Goal: Navigation & Orientation: Find specific page/section

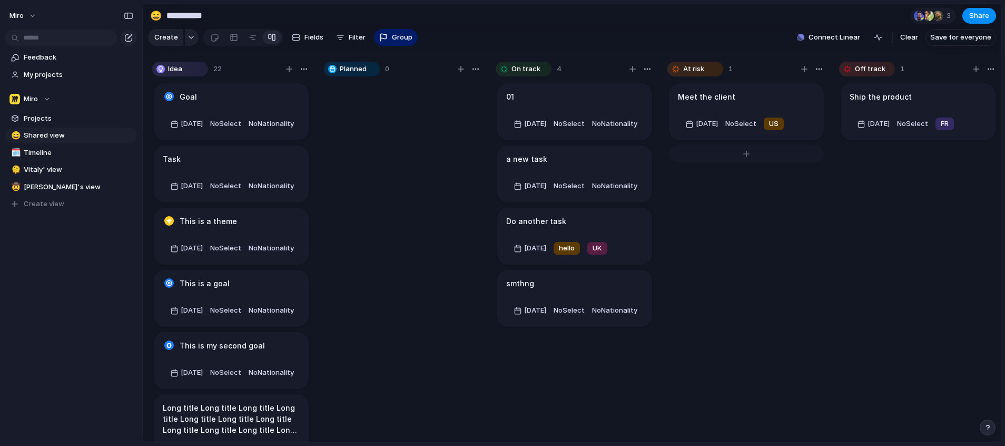
click at [732, 162] on div at bounding box center [746, 153] width 155 height 17
